Goal: Task Accomplishment & Management: Use online tool/utility

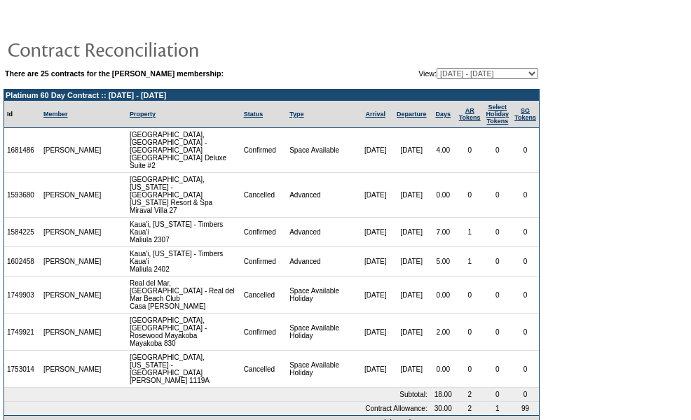
scroll to position [2, 0]
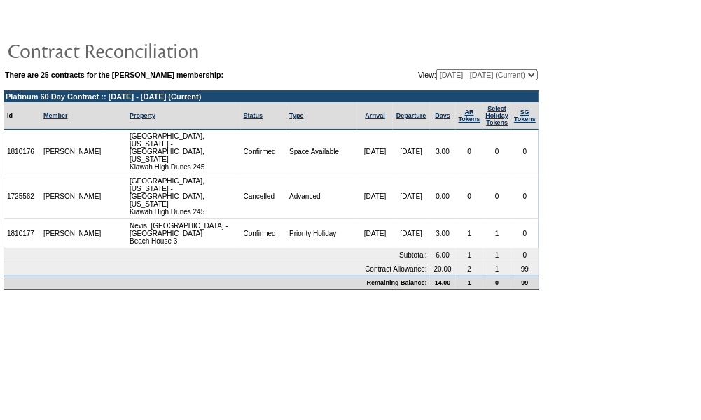
click at [492, 79] on select "[DATE] - [DATE] [DATE] - [DATE] [DATE] - [DATE] [DATE] - [DATE] [DATE] - [DATE]…" at bounding box center [487, 74] width 102 height 11
select select "124128"
click at [436, 69] on select "[DATE] - [DATE] [DATE] - [DATE] [DATE] - [DATE] [DATE] - [DATE] [DATE] - [DATE]…" at bounding box center [487, 74] width 102 height 11
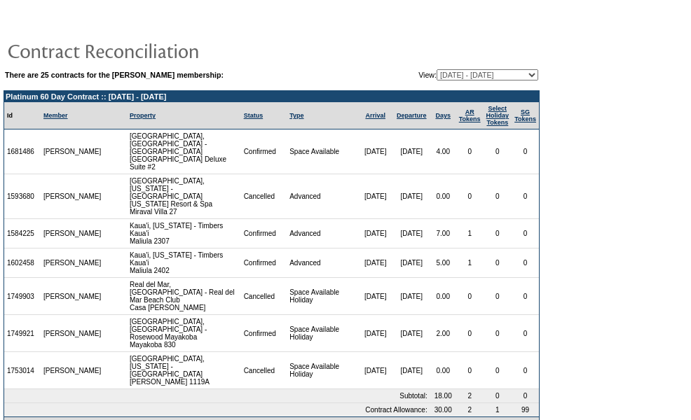
click at [499, 69] on select "[DATE] - [DATE] [DATE] - [DATE] [DATE] - [DATE] [DATE] - [DATE] [DATE] - [DATE]…" at bounding box center [487, 74] width 102 height 11
select select "129800"
click at [436, 69] on select "08/30/04 - 08/31/05 09/01/05 - 08/31/06 09/01/06 - 08/31/07 09/01/07 - 08/31/08…" at bounding box center [487, 74] width 102 height 11
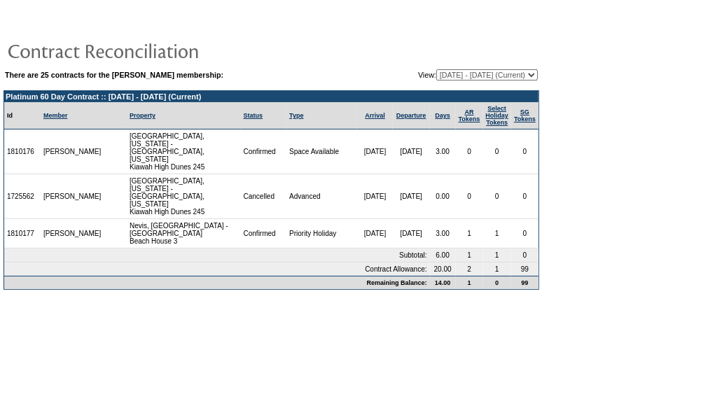
click at [514, 69] on select "08/30/04 - 08/31/05 09/01/05 - 08/31/06 09/01/06 - 08/31/07 09/01/07 - 08/31/08…" at bounding box center [487, 74] width 102 height 11
select select "140367"
click at [436, 69] on select "08/30/04 - 08/31/05 09/01/05 - 08/31/06 09/01/06 - 08/31/07 09/01/07 - 08/31/08…" at bounding box center [487, 74] width 102 height 11
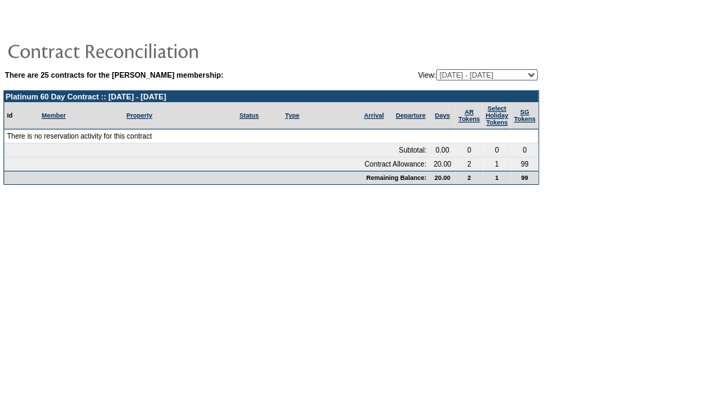
click at [524, 69] on select "[DATE] - [DATE] [DATE] - [DATE] [DATE] - [DATE] [DATE] - [DATE] [DATE] - [DATE]…" at bounding box center [487, 74] width 102 height 11
drag, startPoint x: 564, startPoint y: 209, endPoint x: 647, endPoint y: 47, distance: 182.7
click at [565, 208] on body "There are 25 contracts for the [PERSON_NAME] membership: View: [DATE] - [DATE] …" at bounding box center [350, 206] width 701 height 413
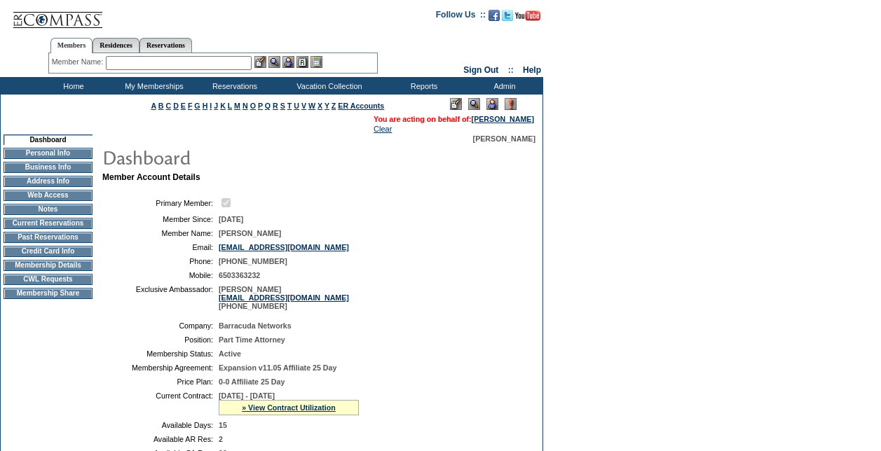
scroll to position [350, 0]
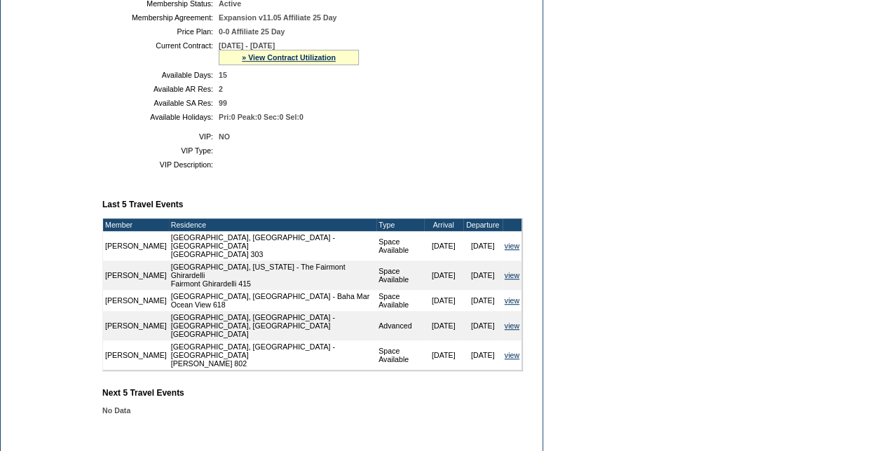
click at [334, 60] on div "» View Contract Utilization" at bounding box center [289, 57] width 140 height 15
click at [330, 62] on link "» View Contract Utilization" at bounding box center [289, 57] width 94 height 8
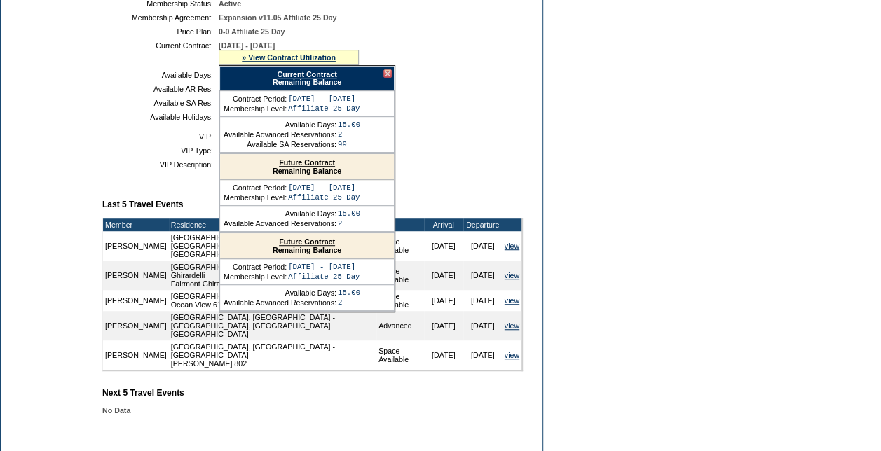
click at [330, 78] on link "Current Contract" at bounding box center [307, 74] width 60 height 8
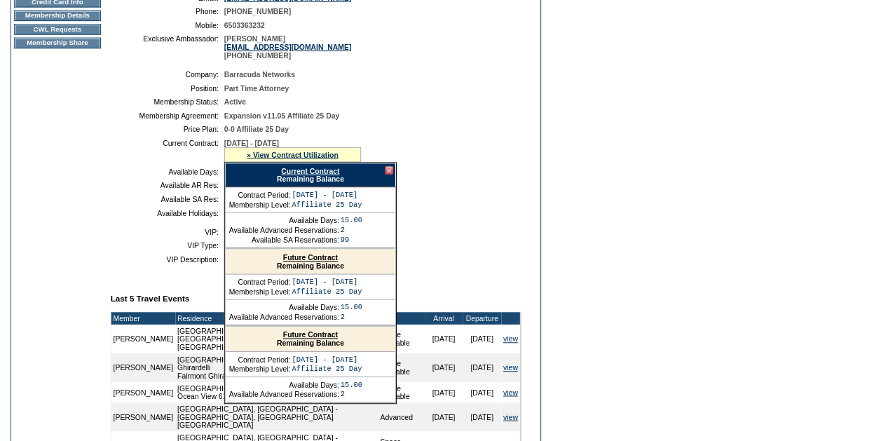
scroll to position [0, 0]
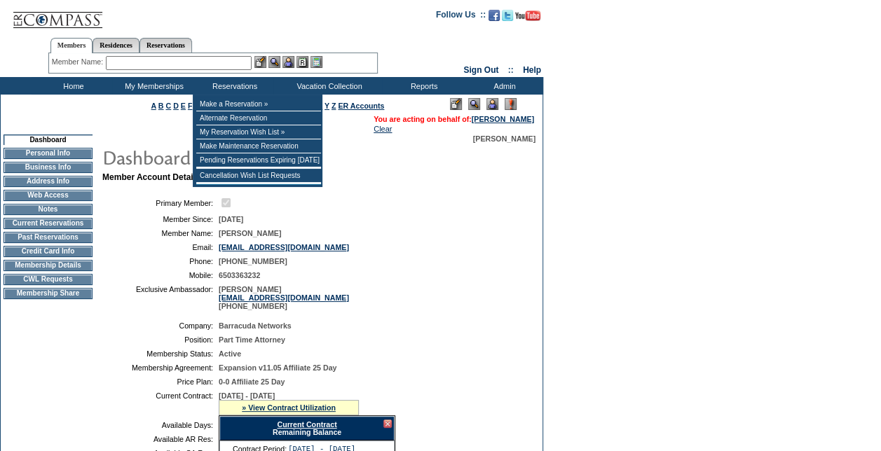
click at [212, 64] on input "text" at bounding box center [179, 63] width 146 height 14
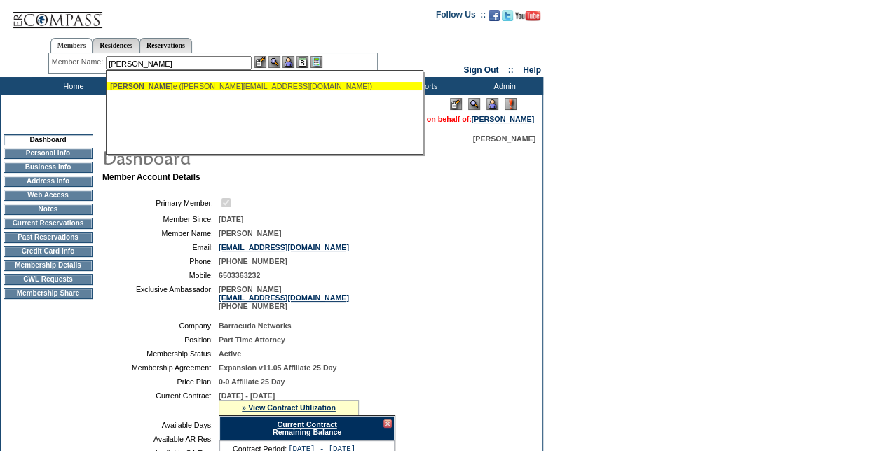
click at [205, 84] on div "Carr, Mik e (mikec@performanceradiator.com)" at bounding box center [264, 86] width 308 height 8
type input "Carr, Mike (mikec@performanceradiator.com)"
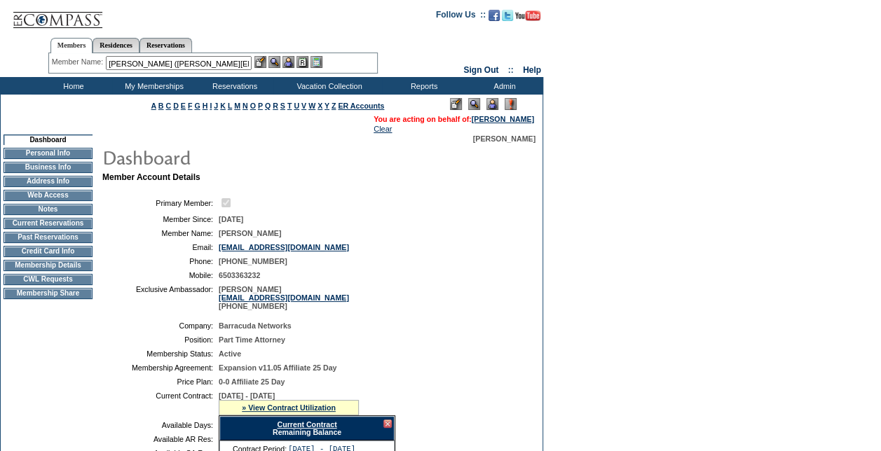
click at [294, 60] on img at bounding box center [288, 62] width 12 height 12
click at [283, 62] on div at bounding box center [288, 62] width 68 height 12
click at [280, 63] on img at bounding box center [274, 62] width 12 height 12
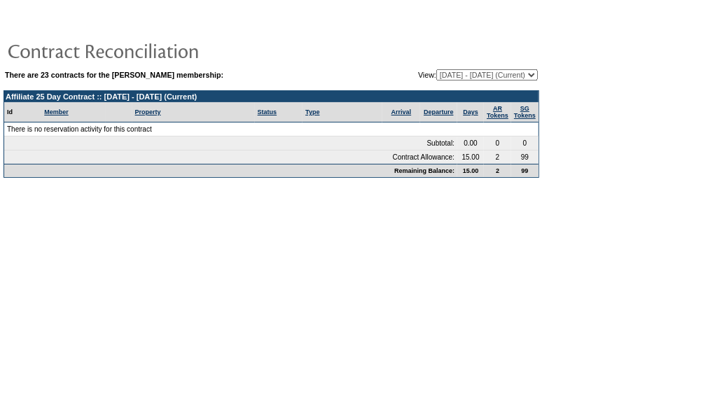
click at [530, 70] on select "08/28/06 - 08/31/07 09/01/07 - 08/31/08 09/01/08 - 08/31/09 09/01/09 - 08/31/10…" at bounding box center [487, 74] width 102 height 11
select select "120328"
click at [436, 69] on select "08/28/06 - 08/31/07 09/01/07 - 08/31/08 09/01/08 - 08/31/09 09/01/09 - 08/31/10…" at bounding box center [487, 74] width 102 height 11
